Goal: Find specific page/section: Find specific page/section

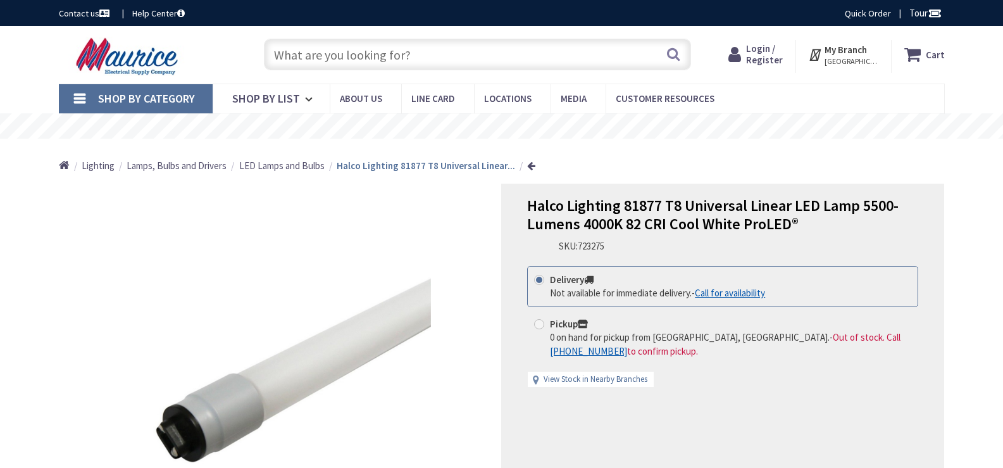
click at [208, 166] on span "Lamps, Bulbs and Drivers" at bounding box center [177, 165] width 100 height 12
click at [307, 166] on span "LED Lamps and Bulbs" at bounding box center [281, 165] width 85 height 12
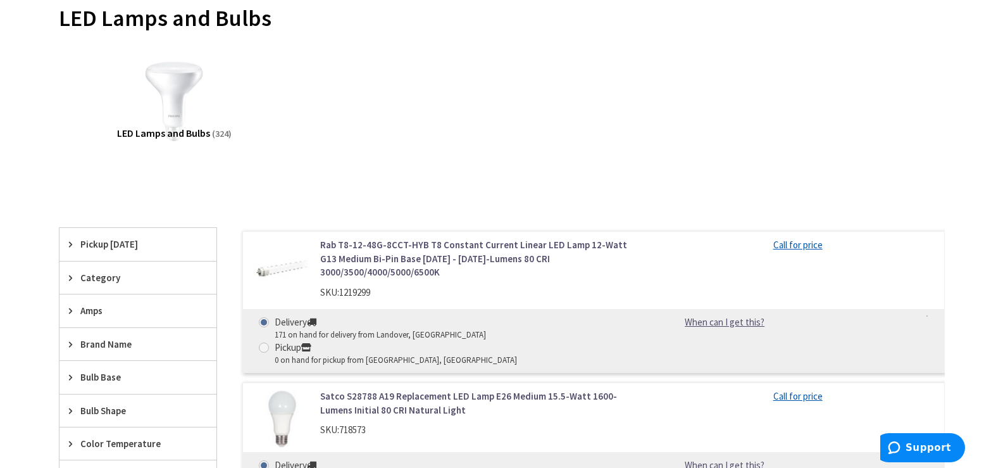
scroll to position [316, 0]
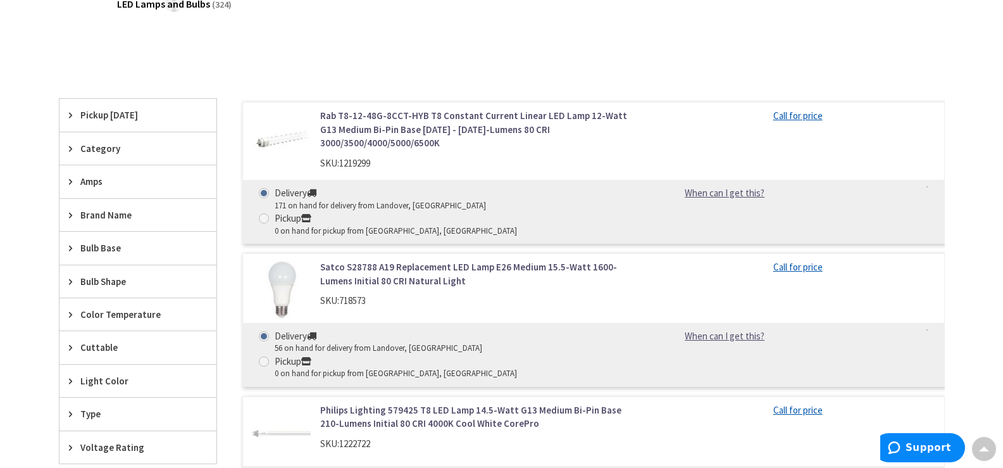
click at [69, 247] on icon at bounding box center [73, 247] width 9 height 9
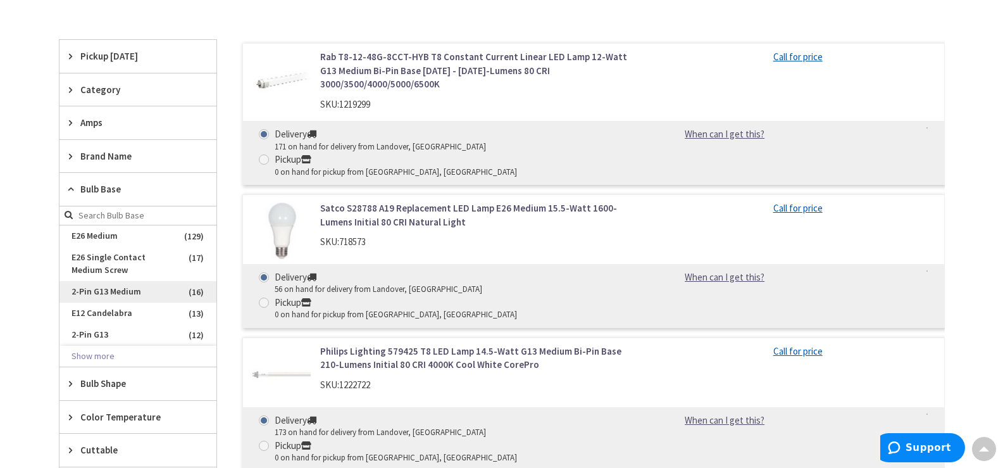
scroll to position [443, 0]
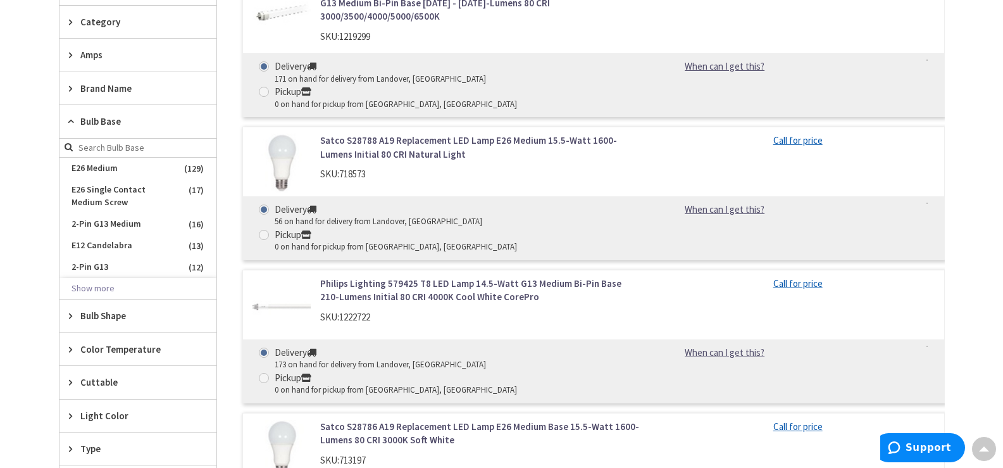
click at [73, 313] on icon at bounding box center [73, 315] width 9 height 9
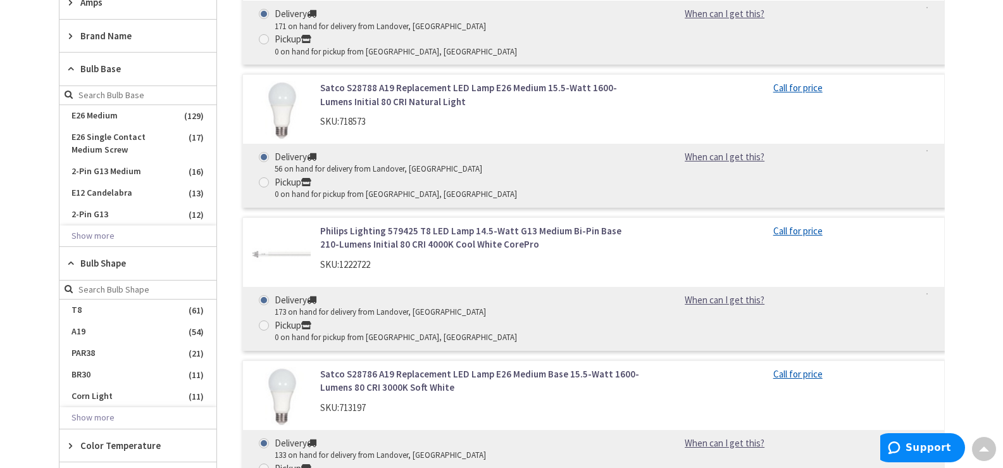
scroll to position [569, 0]
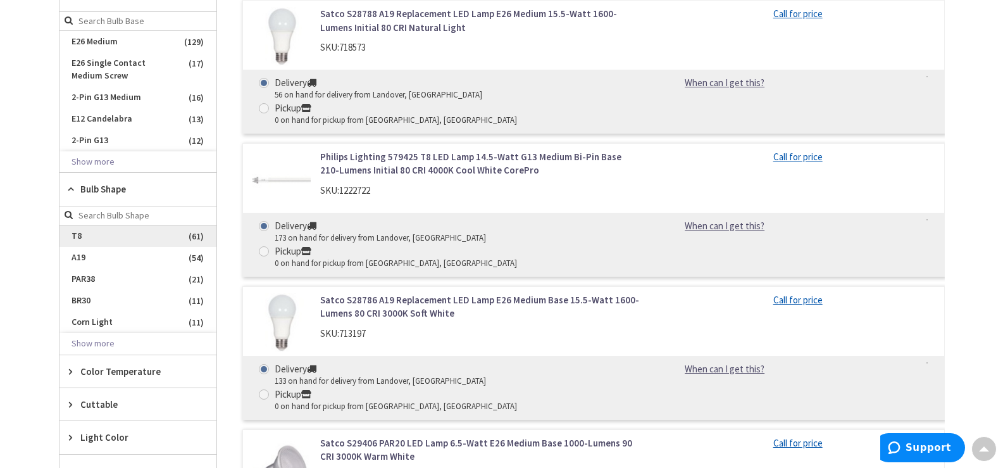
click at [116, 237] on span "T8" at bounding box center [137, 236] width 157 height 22
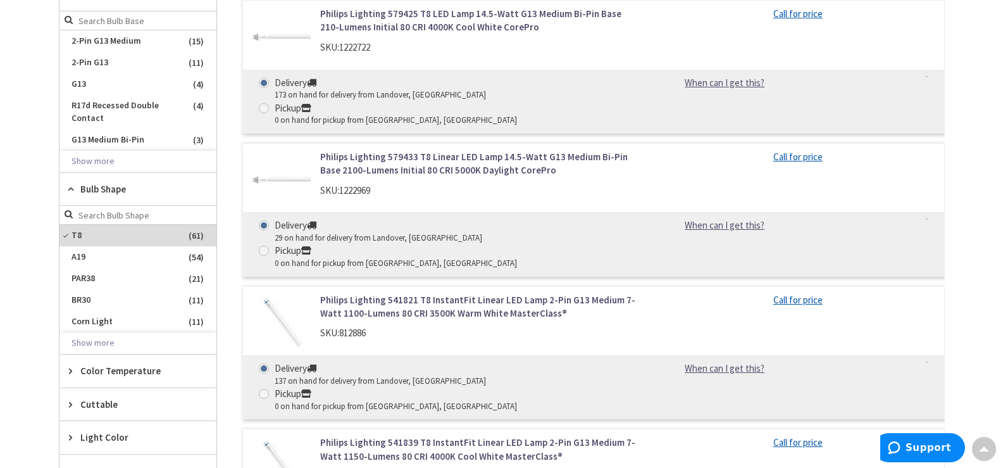
scroll to position [518, 0]
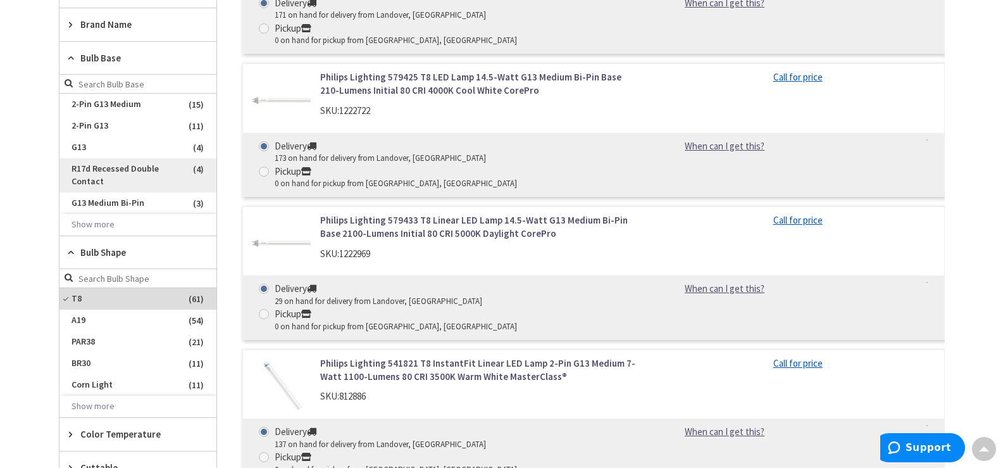
click at [120, 177] on span "R17d Recessed Double Contact" at bounding box center [137, 175] width 157 height 34
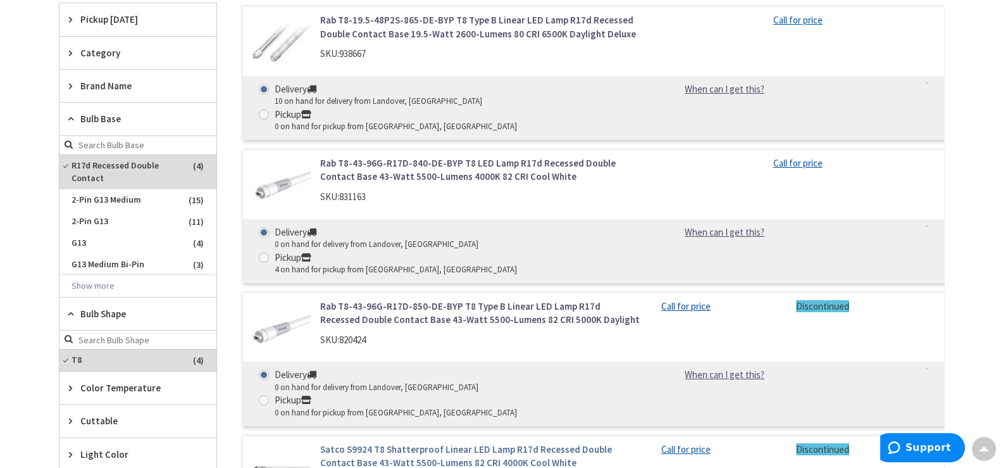
scroll to position [485, 0]
